Goal: Information Seeking & Learning: Find specific fact

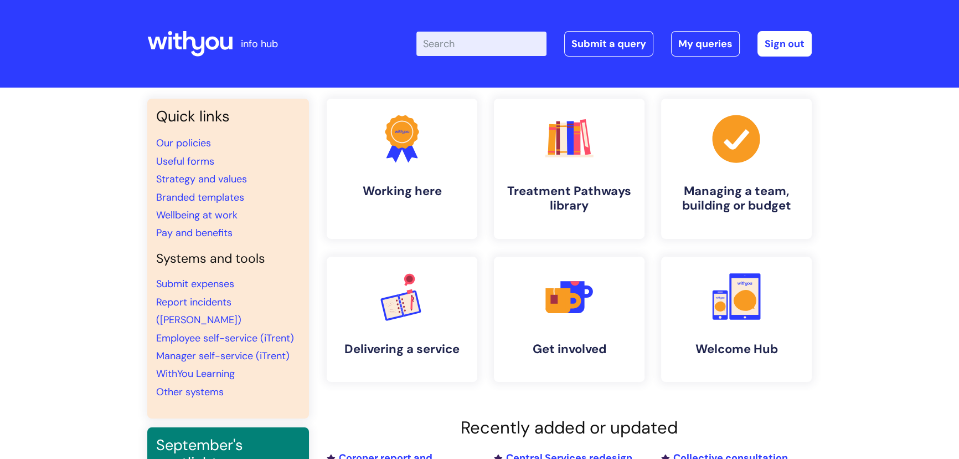
click at [481, 40] on input "Enter your search term here..." at bounding box center [481, 44] width 130 height 24
type input "causal"
click button "Search" at bounding box center [0, 0] width 0 height 0
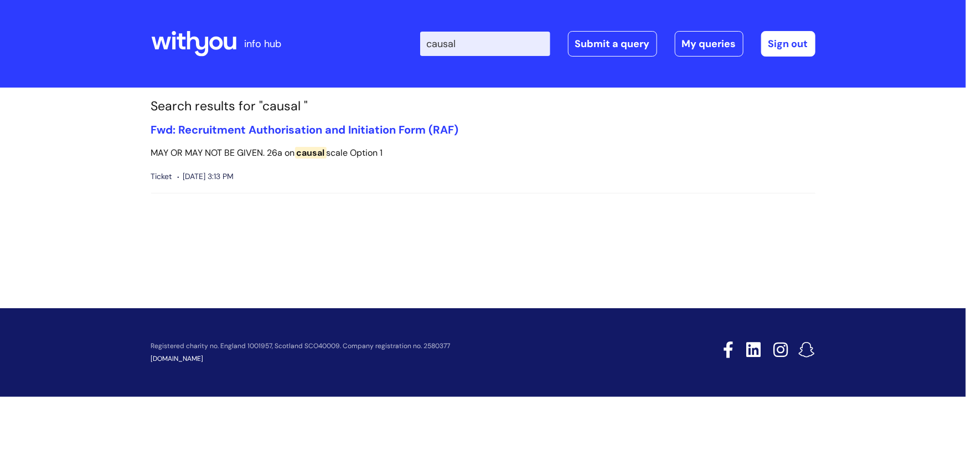
drag, startPoint x: 481, startPoint y: 38, endPoint x: 423, endPoint y: 39, distance: 58.2
click at [423, 39] on div "Enter your search term here... causal Search Submit a query My queries Welcome …" at bounding box center [566, 43] width 500 height 65
type input "pay structures"
click button "Search" at bounding box center [0, 0] width 0 height 0
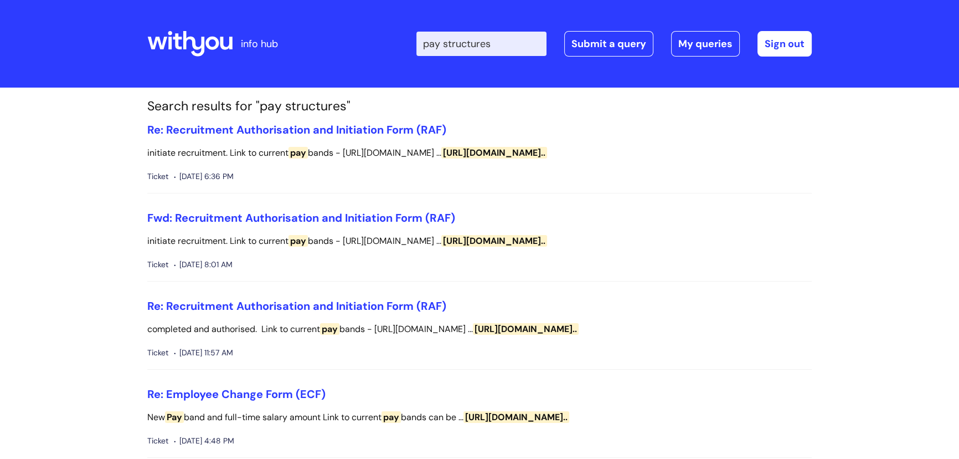
click at [513, 43] on input "pay structures" at bounding box center [481, 44] width 130 height 24
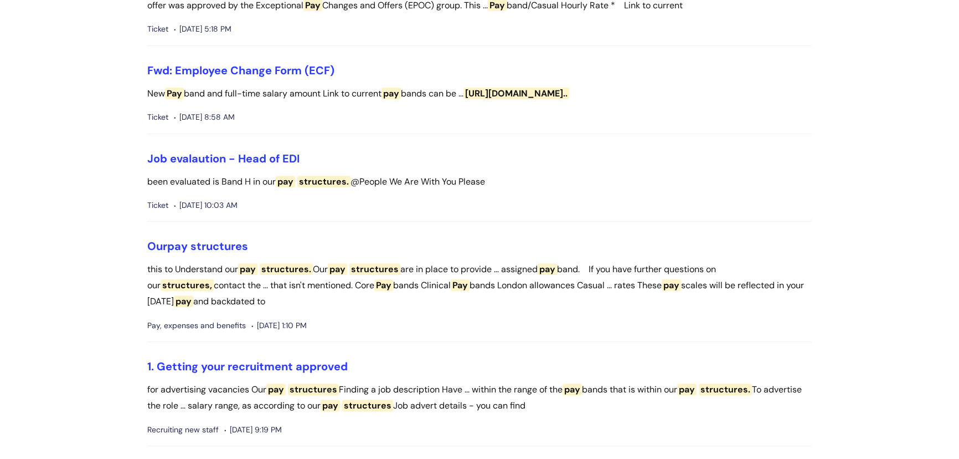
scroll to position [503, 0]
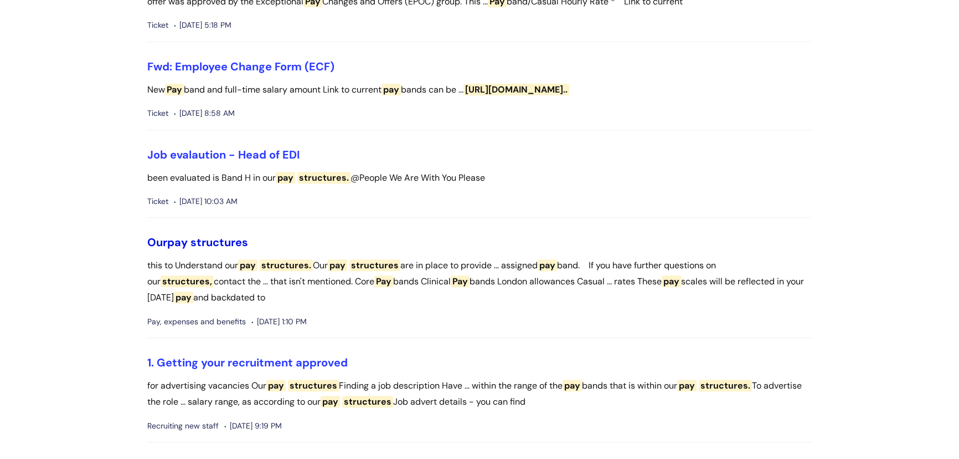
click at [229, 244] on span "structures" at bounding box center [220, 242] width 58 height 14
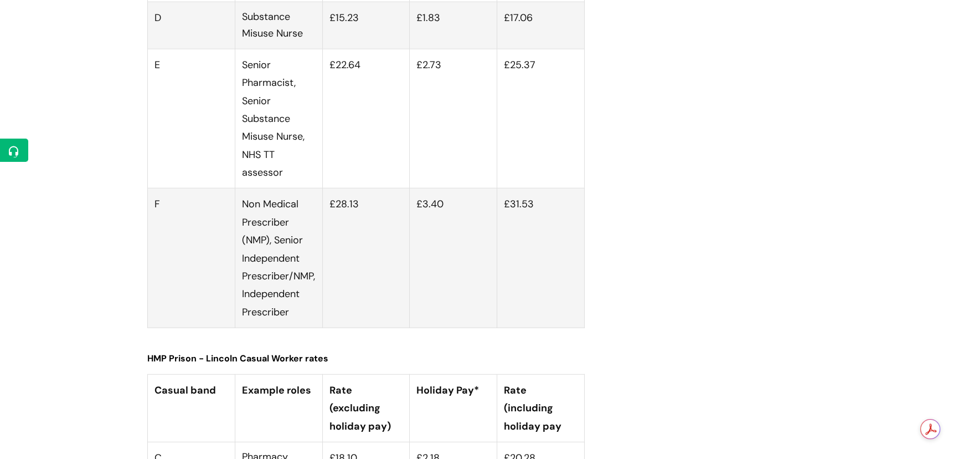
scroll to position [3826, 0]
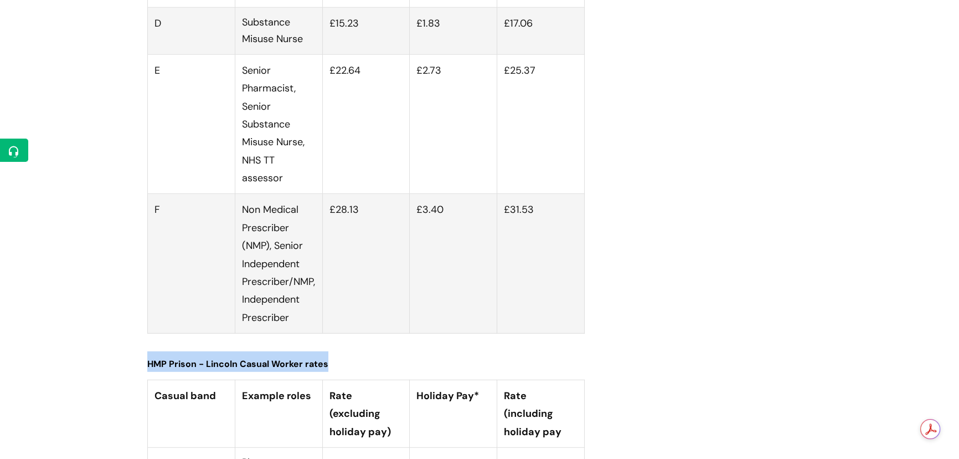
drag, startPoint x: 154, startPoint y: 54, endPoint x: 604, endPoint y: 401, distance: 567.8
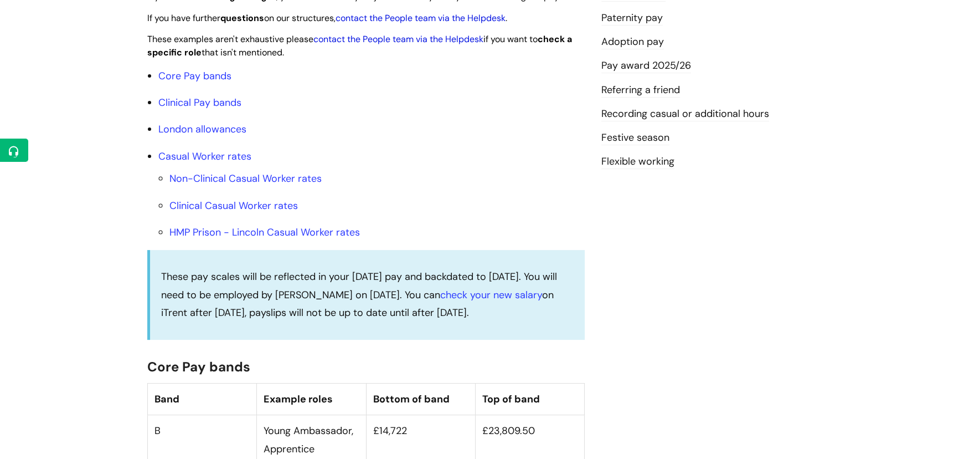
scroll to position [0, 0]
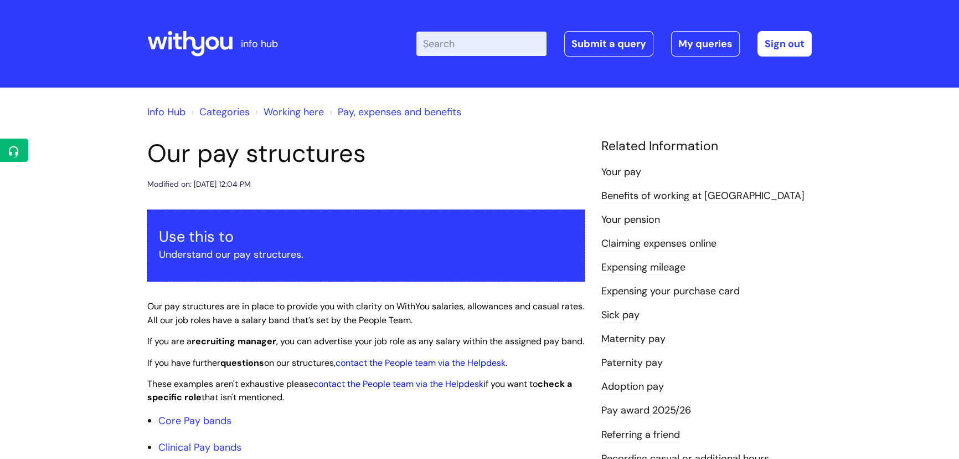
click at [502, 35] on input "Enter your search term here..." at bounding box center [481, 44] width 130 height 24
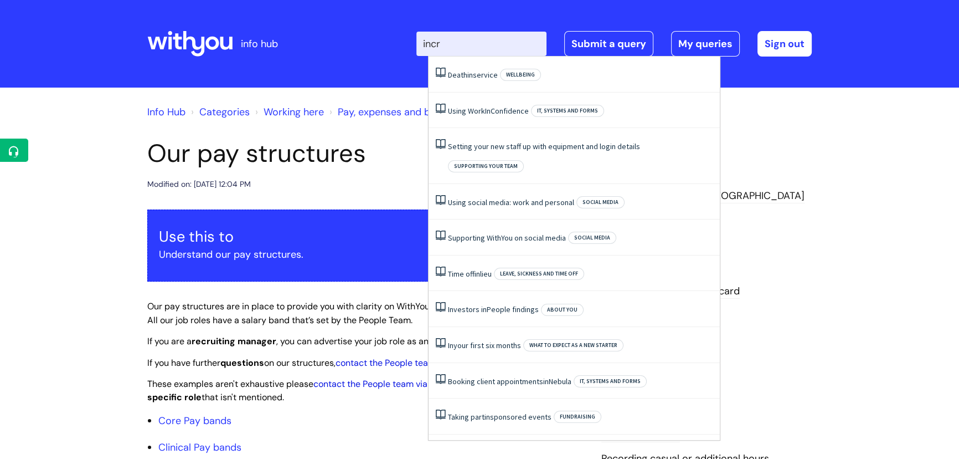
type input "incre"
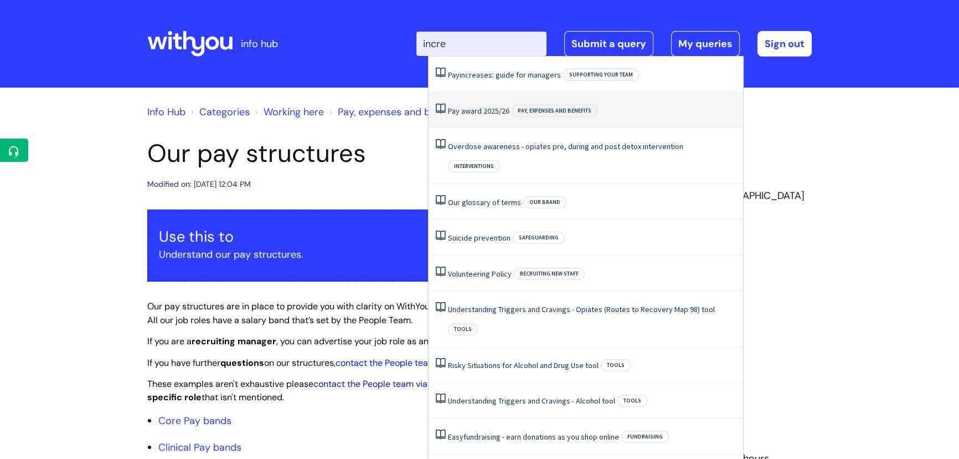
click at [480, 112] on link "Pay award 2025/26" at bounding box center [478, 111] width 61 height 10
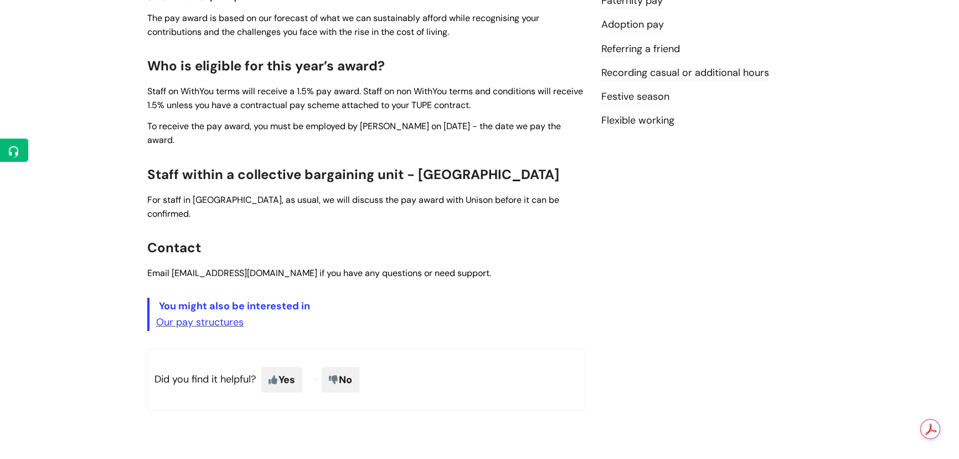
scroll to position [496, 0]
